Goal: Find specific page/section: Find specific page/section

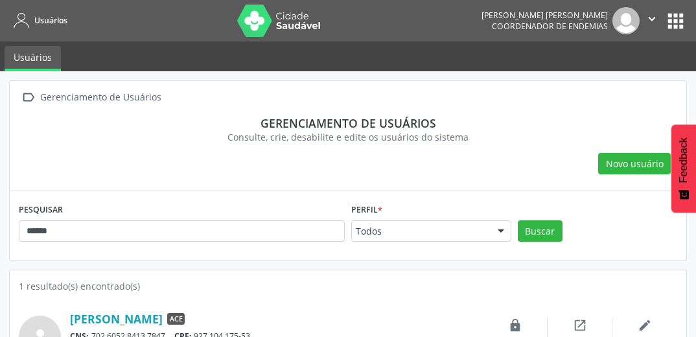
scroll to position [39, 0]
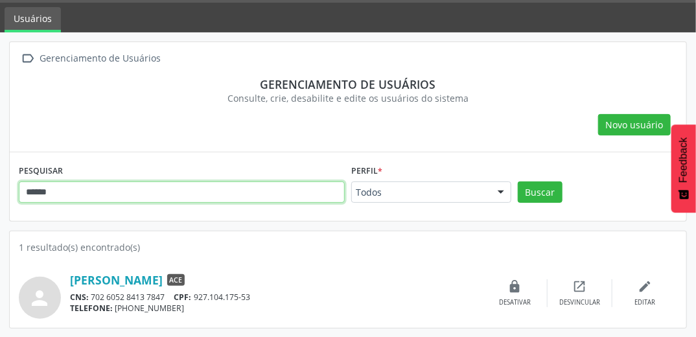
click at [73, 187] on input "******" at bounding box center [182, 193] width 326 height 22
type input "*"
click at [518, 182] on button "Buscar" at bounding box center [540, 193] width 45 height 22
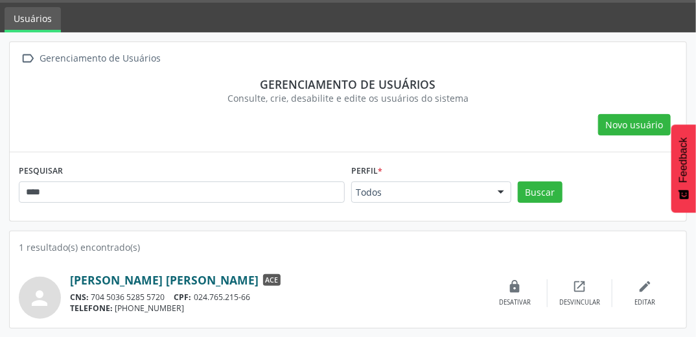
click at [183, 280] on link "[PERSON_NAME] [PERSON_NAME]" at bounding box center [164, 280] width 189 height 14
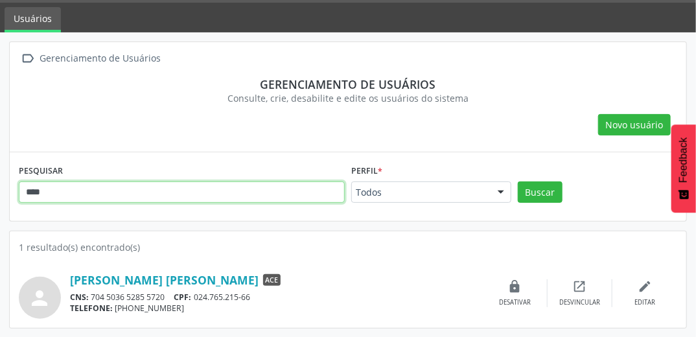
click at [124, 195] on input "****" at bounding box center [182, 193] width 326 height 22
type input "*"
click at [518, 182] on button "Buscar" at bounding box center [540, 193] width 45 height 22
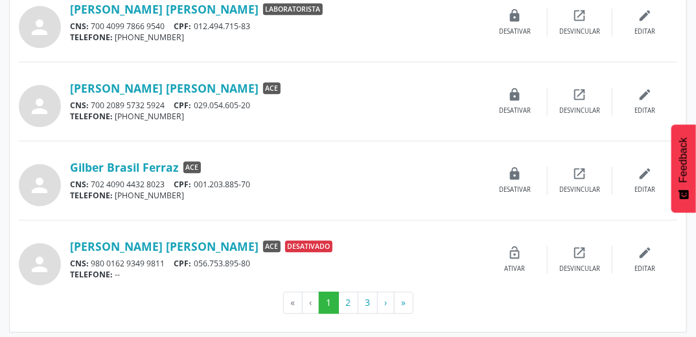
scroll to position [1181, 0]
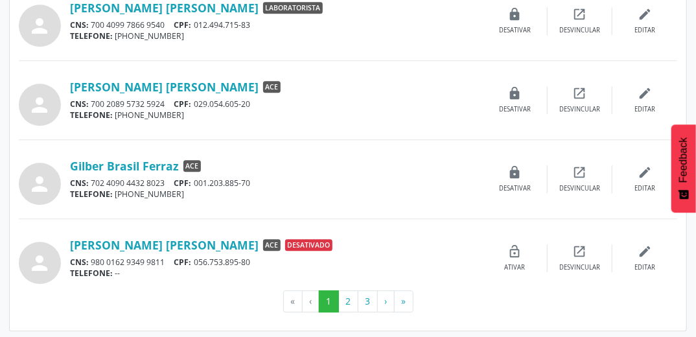
click at [274, 80] on div "[PERSON_NAME] [PERSON_NAME] ACE" at bounding box center [276, 87] width 413 height 14
drag, startPoint x: 274, startPoint y: 78, endPoint x: 395, endPoint y: 45, distance: 125.0
click at [395, 45] on div "person [PERSON_NAME] [PERSON_NAME] Laboratorista CNS: 700 4099 7866 9540 CPF: 0…" at bounding box center [348, 27] width 659 height 65
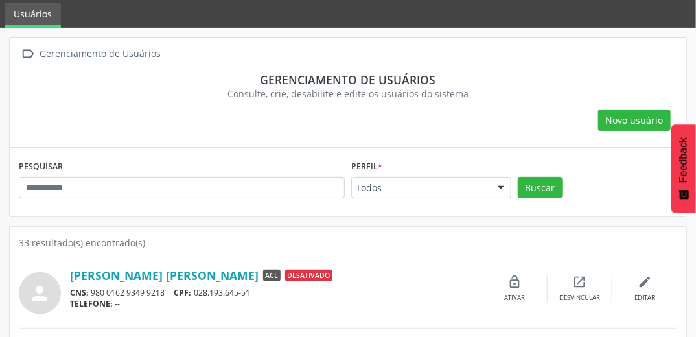
scroll to position [0, 0]
